Goal: Information Seeking & Learning: Learn about a topic

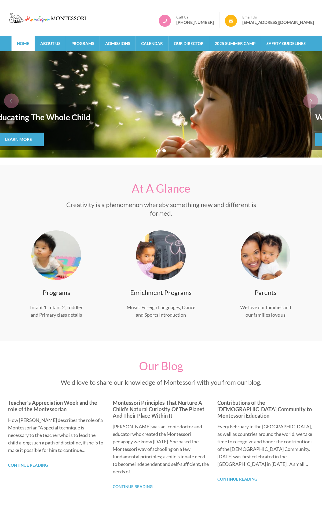
scroll to position [108, 0]
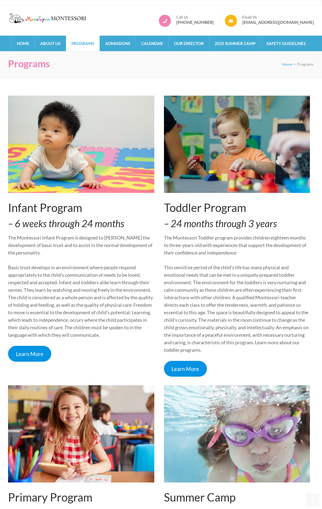
scroll to position [449, 0]
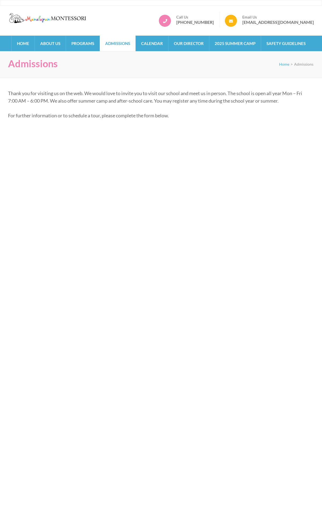
scroll to position [285, 0]
